Goal: Information Seeking & Learning: Learn about a topic

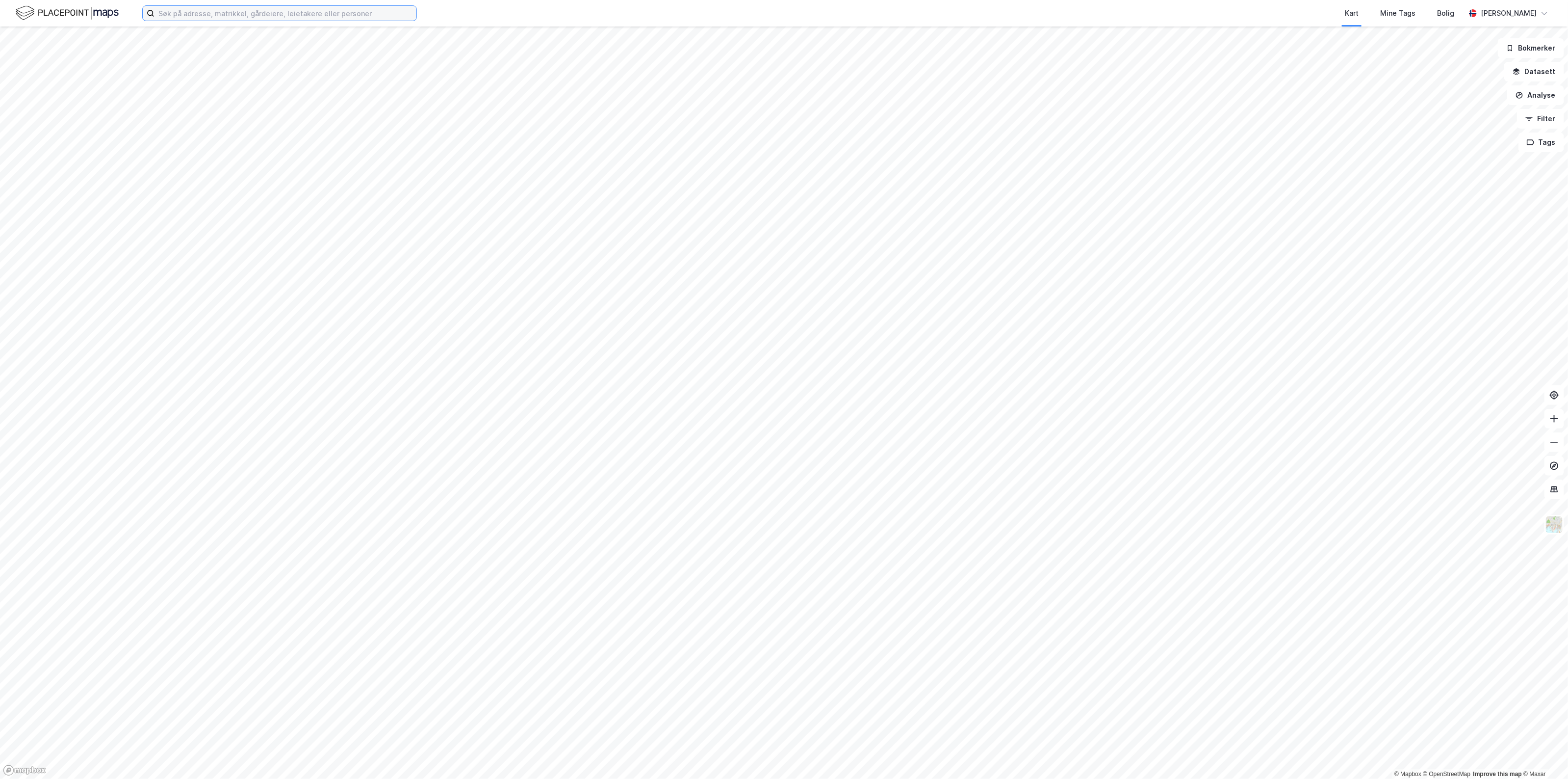
click at [238, 20] on input at bounding box center [285, 13] width 262 height 15
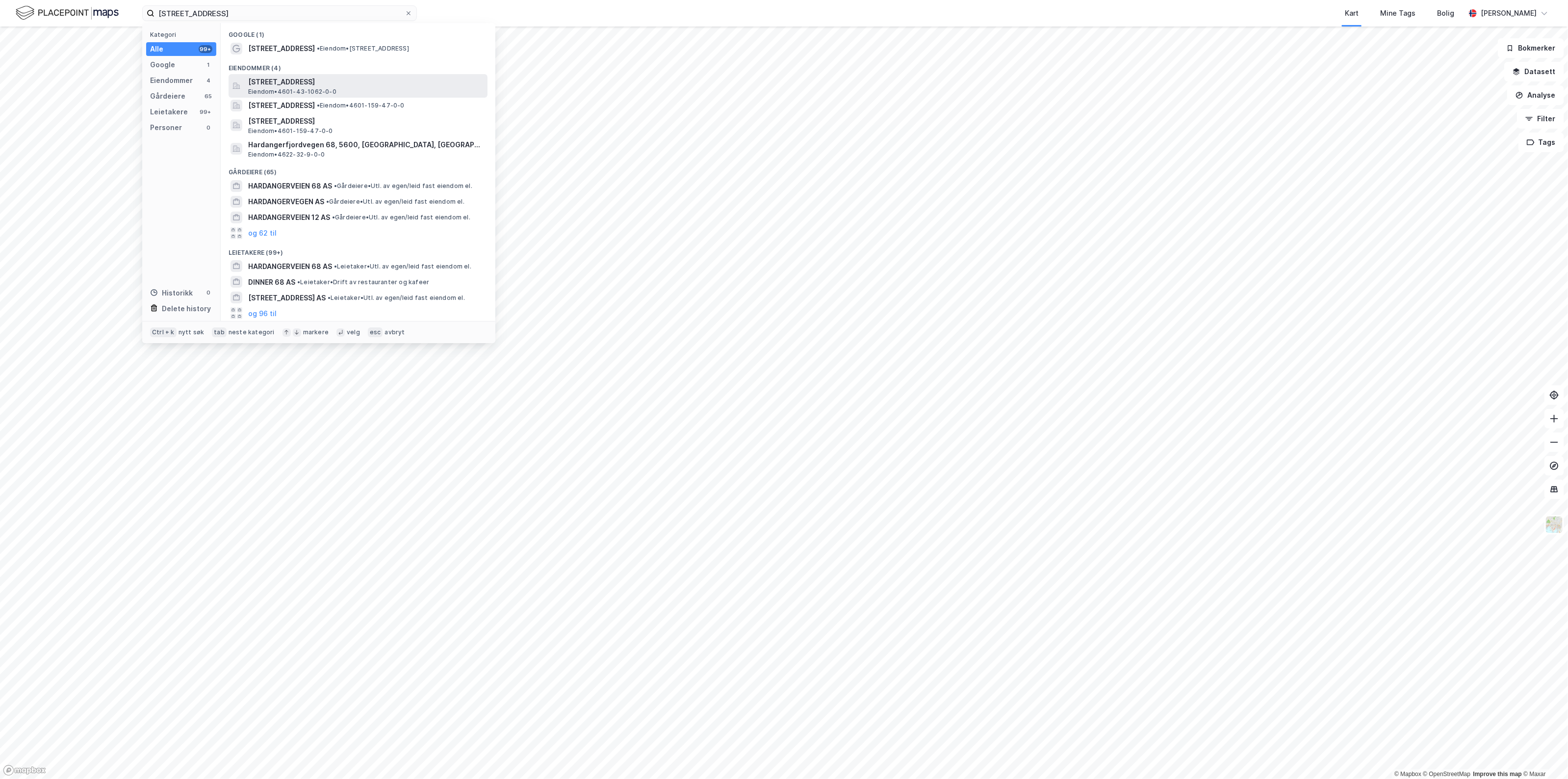
click at [348, 86] on span "[STREET_ADDRESS]" at bounding box center [366, 82] width 236 height 12
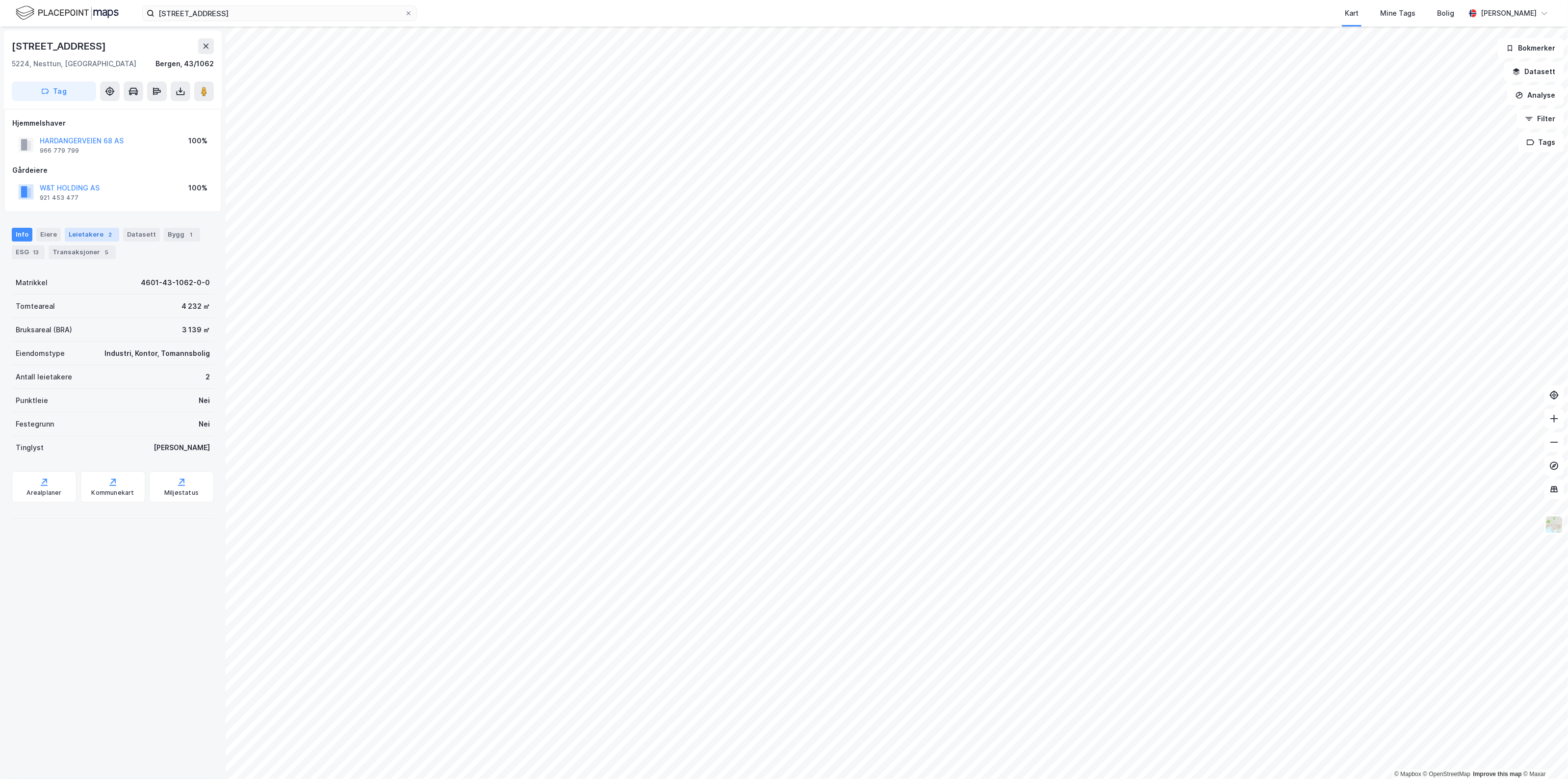
click at [87, 233] on div "Leietakere 2" at bounding box center [91, 234] width 54 height 14
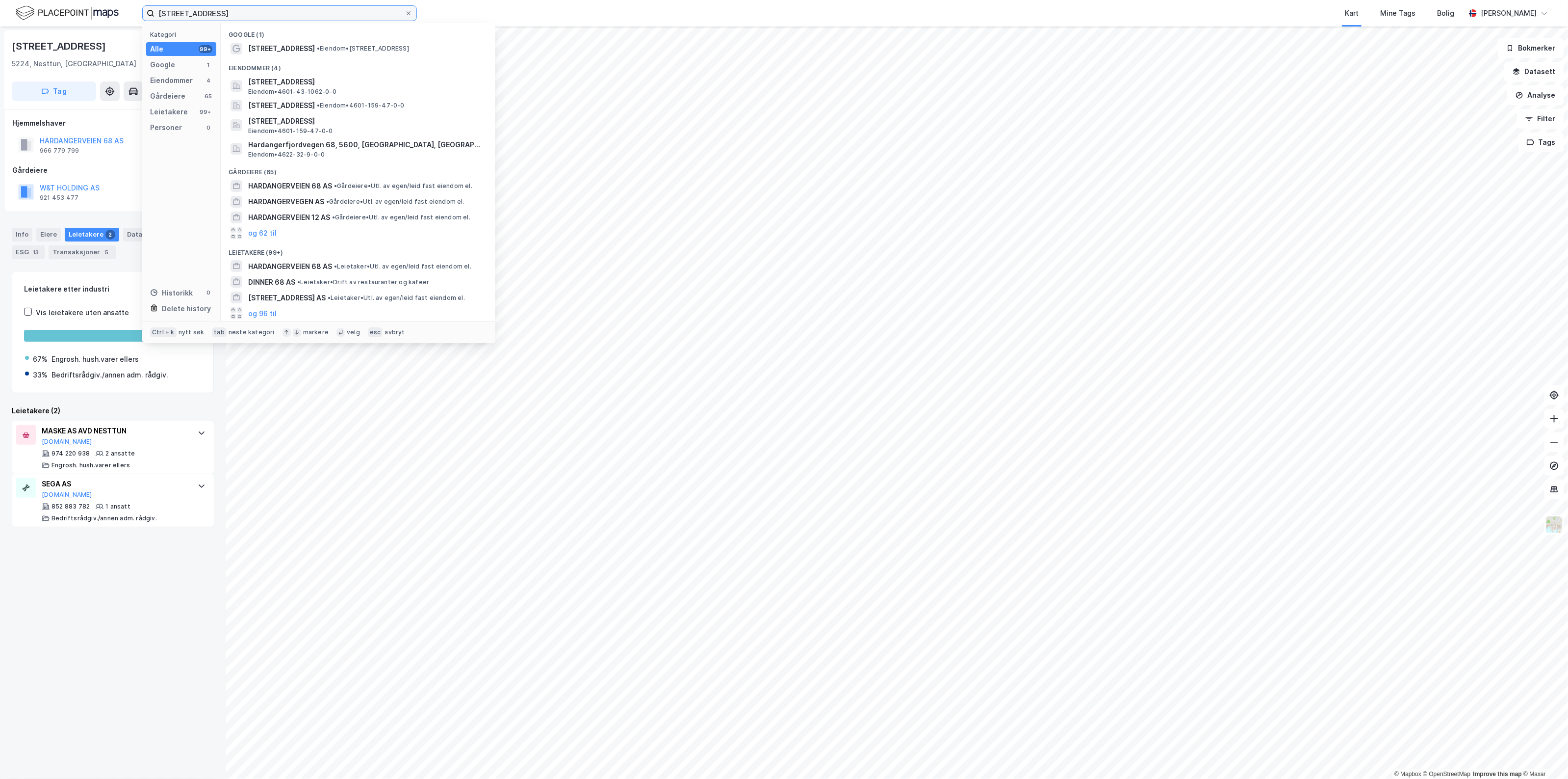
drag, startPoint x: 224, startPoint y: 15, endPoint x: 33, endPoint y: 13, distance: 191.0
click at [35, 13] on div "[STREET_ADDRESS] Kategori Alle 99+ Google 1 Eiendommer 4 Gårdeiere 65 Leietaker…" at bounding box center [784, 13] width 1568 height 27
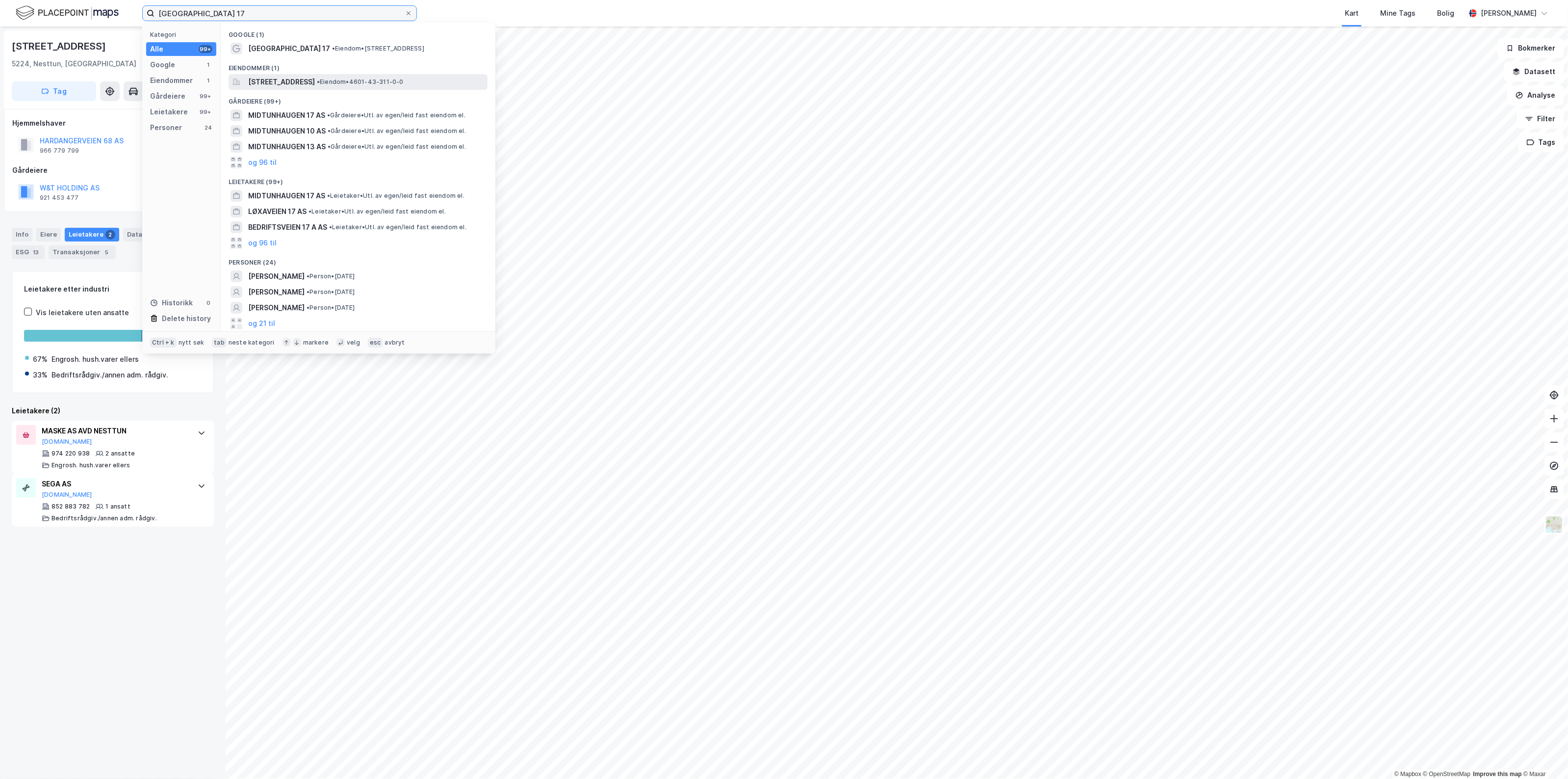
type input "[GEOGRAPHIC_DATA] 17"
click at [297, 74] on div "[STREET_ADDRESS] • Eiendom • 4601-43-311-0-0" at bounding box center [357, 82] width 259 height 16
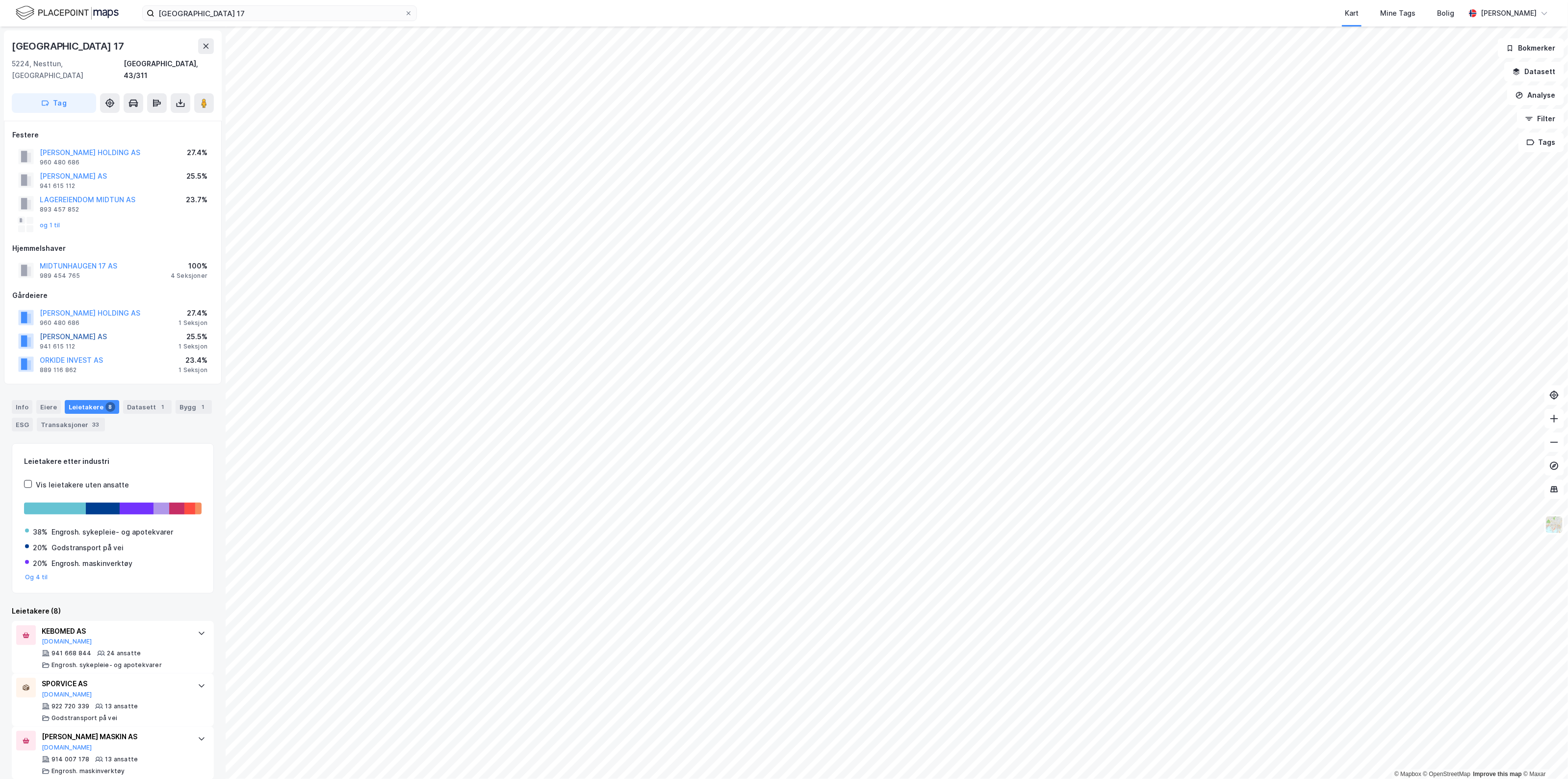
click at [0, 0] on button "[PERSON_NAME] AS" at bounding box center [0, 0] width 0 height 0
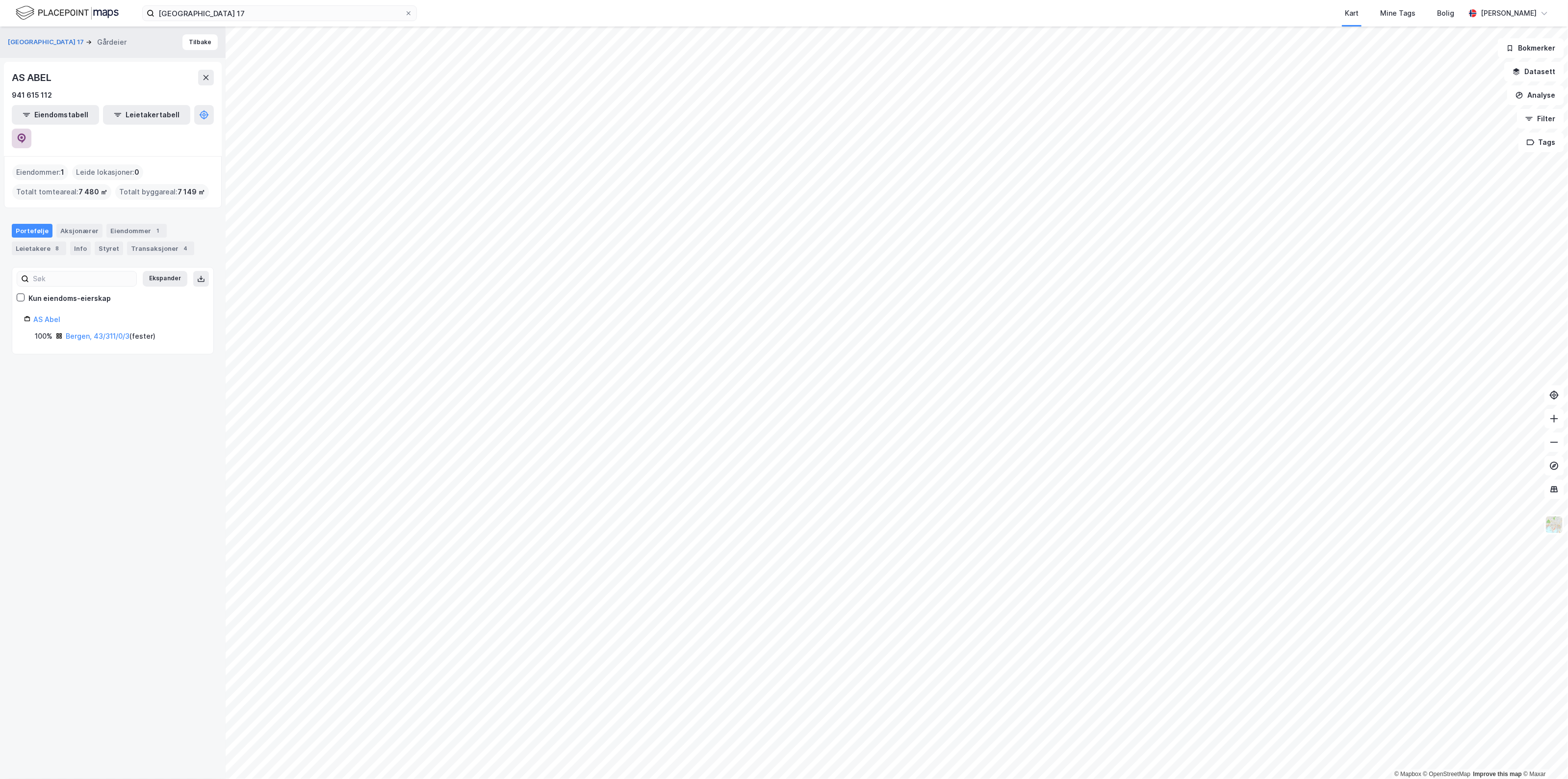
click at [32, 129] on button at bounding box center [21, 138] width 19 height 19
click at [41, 44] on button "[GEOGRAPHIC_DATA] 17" at bounding box center [47, 42] width 78 height 10
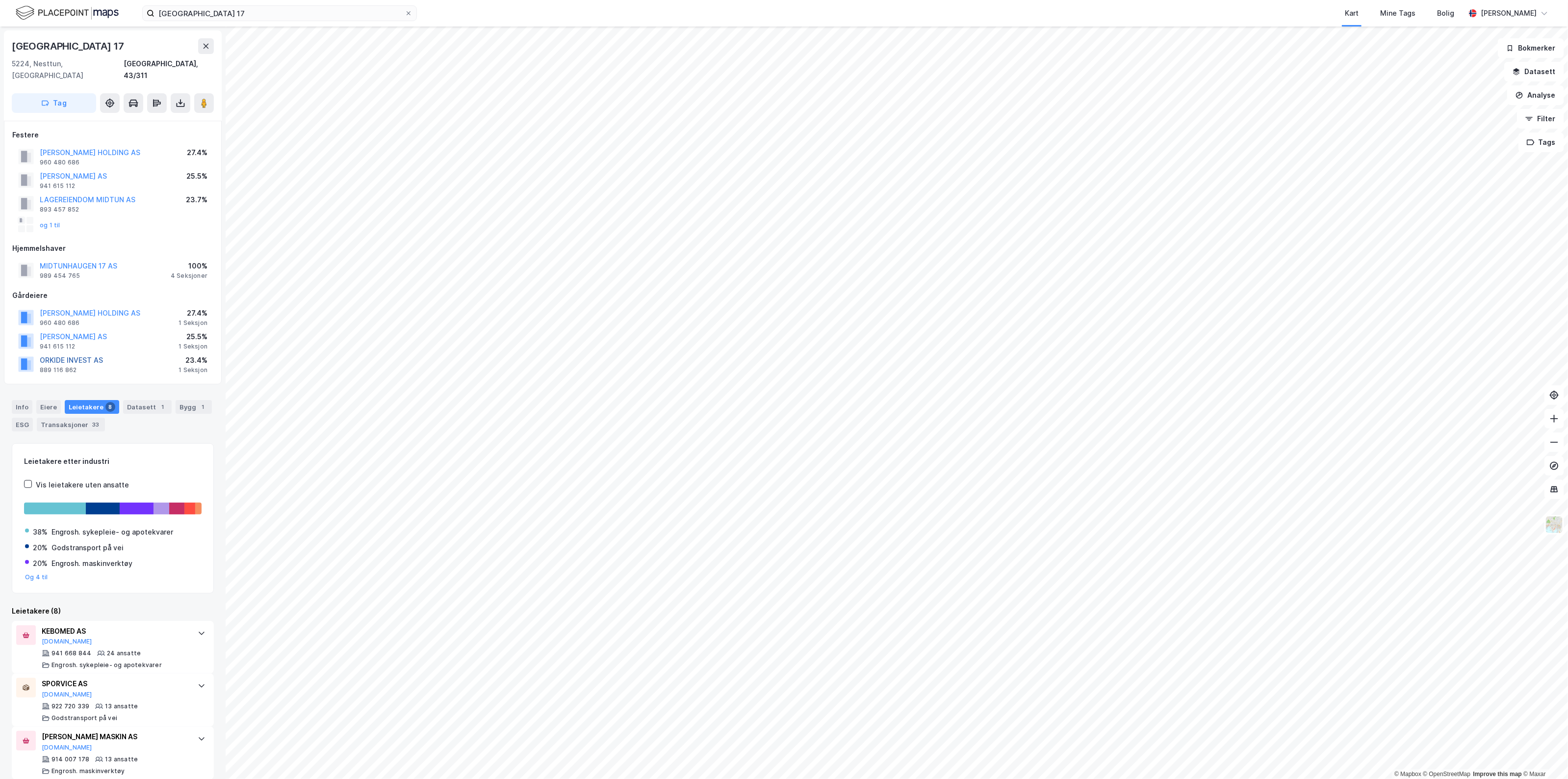
click at [0, 0] on button "ORKIDE INVEST AS" at bounding box center [0, 0] width 0 height 0
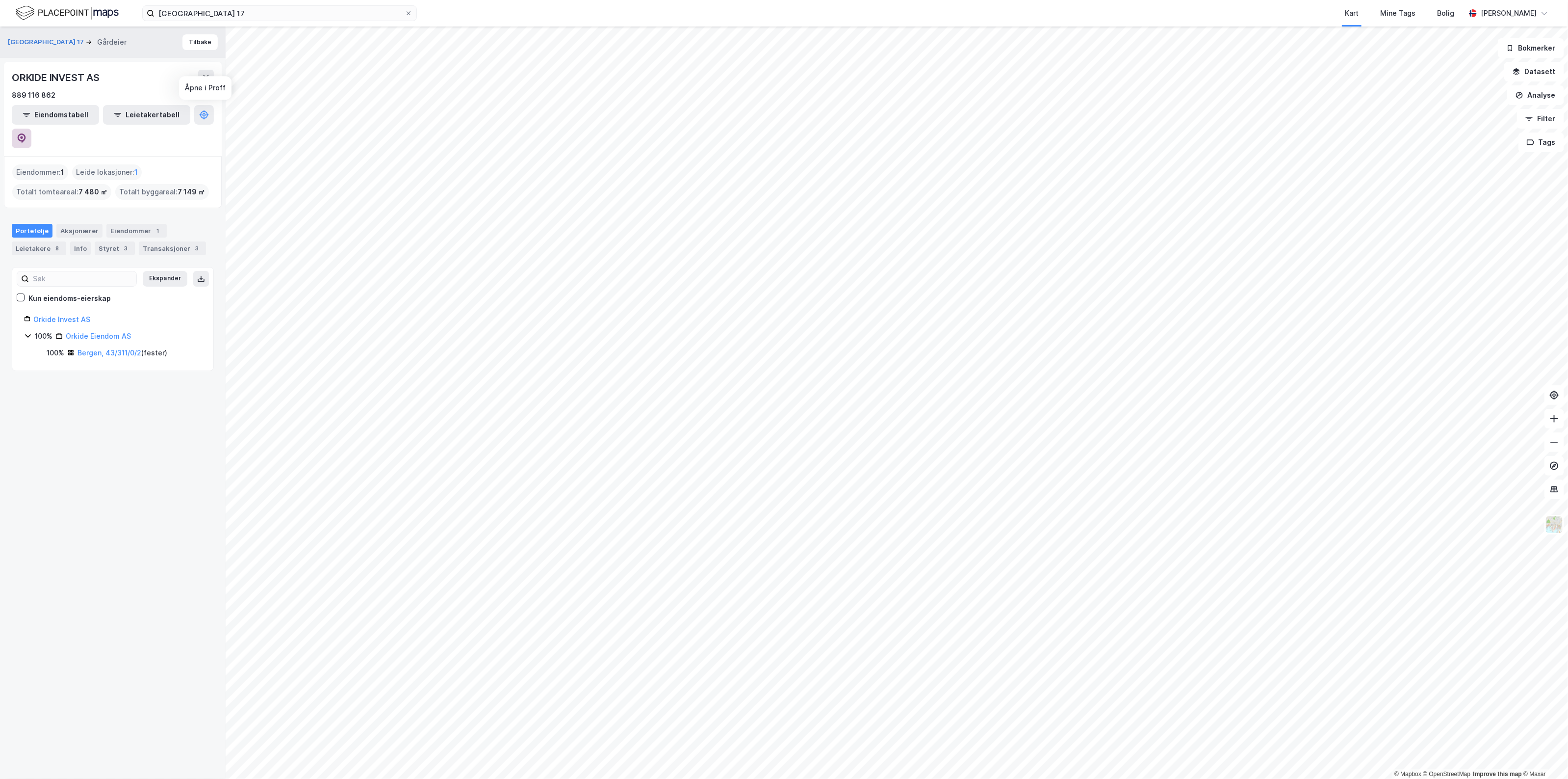
click at [26, 133] on icon at bounding box center [22, 138] width 9 height 10
